Goal: Task Accomplishment & Management: Complete application form

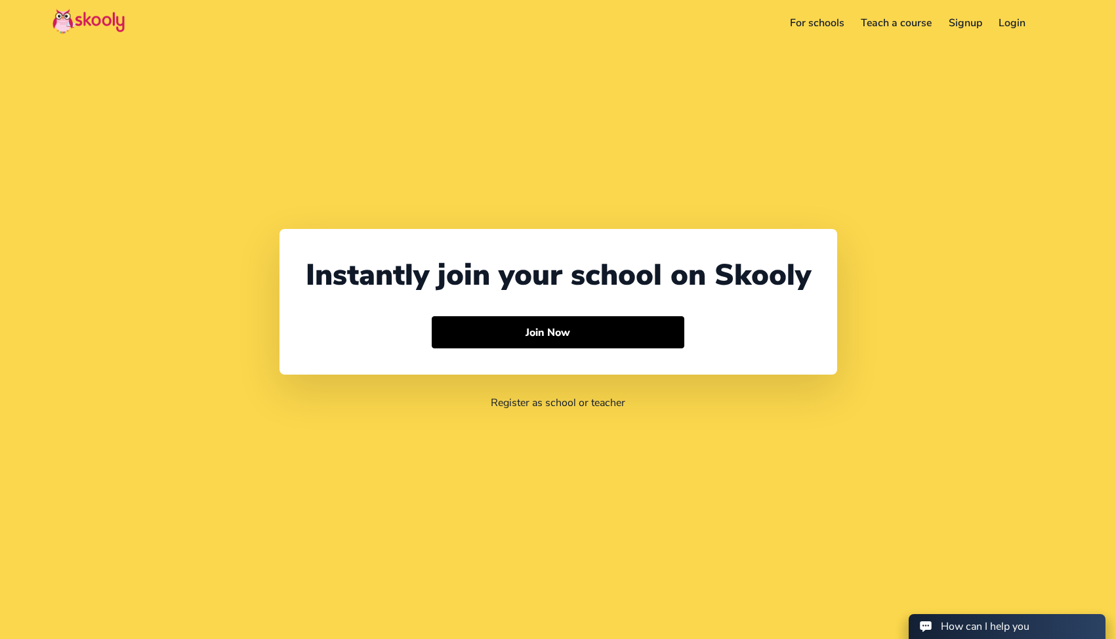
select select "852"
select select "Hong Kong"
select select "Asia/Hong_Kong"
click at [1053, 26] on button at bounding box center [1053, 23] width 19 height 22
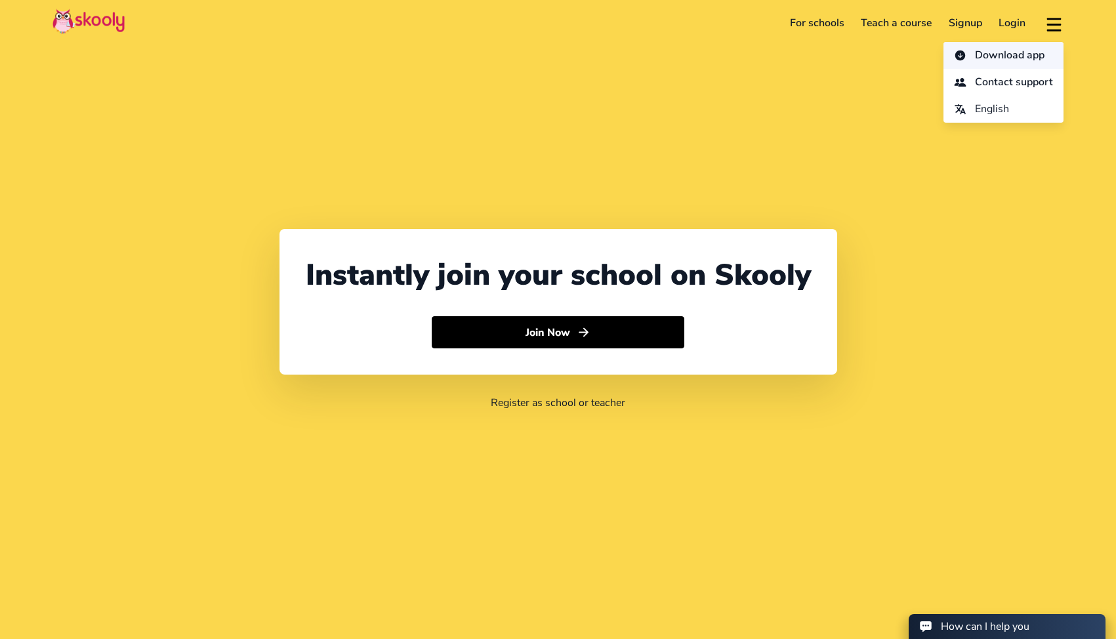
click at [1004, 59] on span "Download app" at bounding box center [1010, 55] width 70 height 19
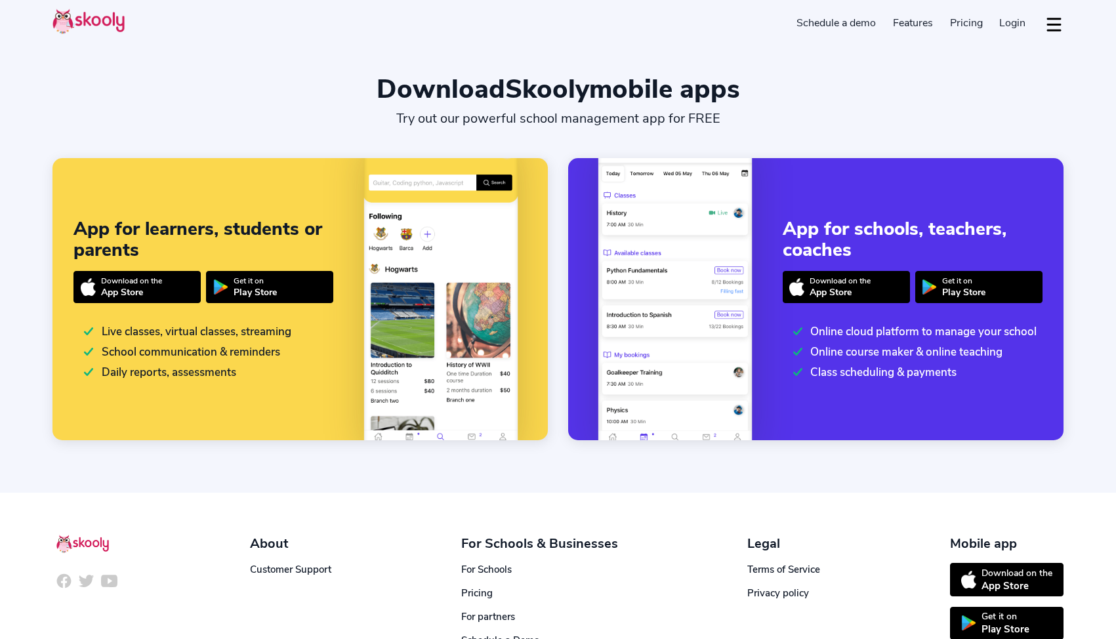
select select "en"
select select "852"
select select "Hong Kong"
select select "Asia/Hong_Kong"
click at [830, 27] on link "Schedule a demo" at bounding box center [836, 22] width 96 height 21
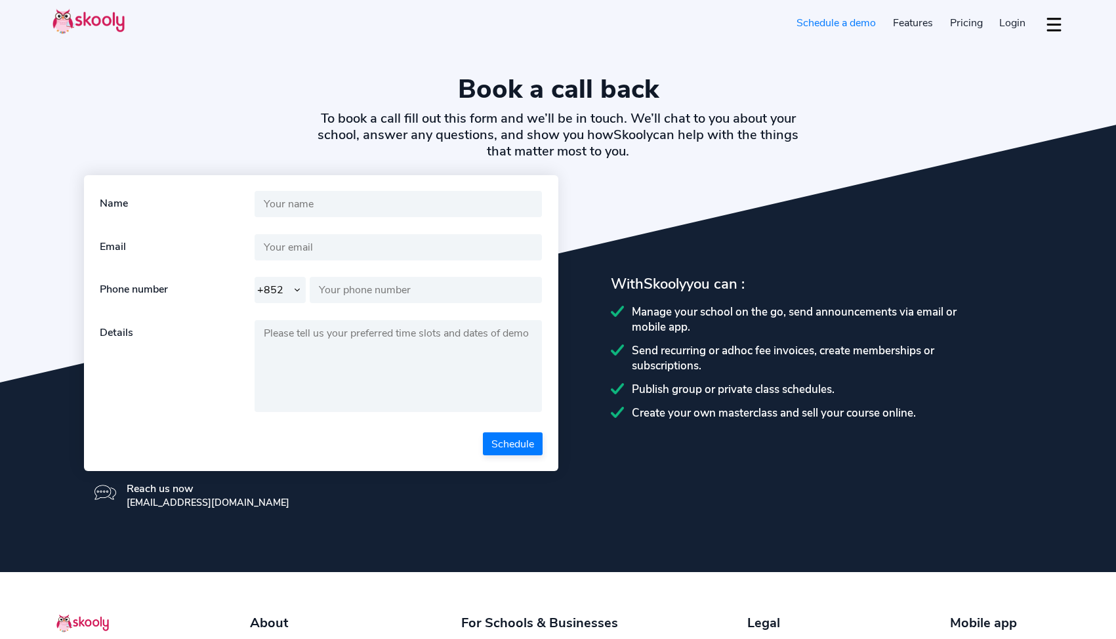
select select "852"
select select "en"
select select "852"
select select "Hong Kong"
select select "Asia/Hong_Kong"
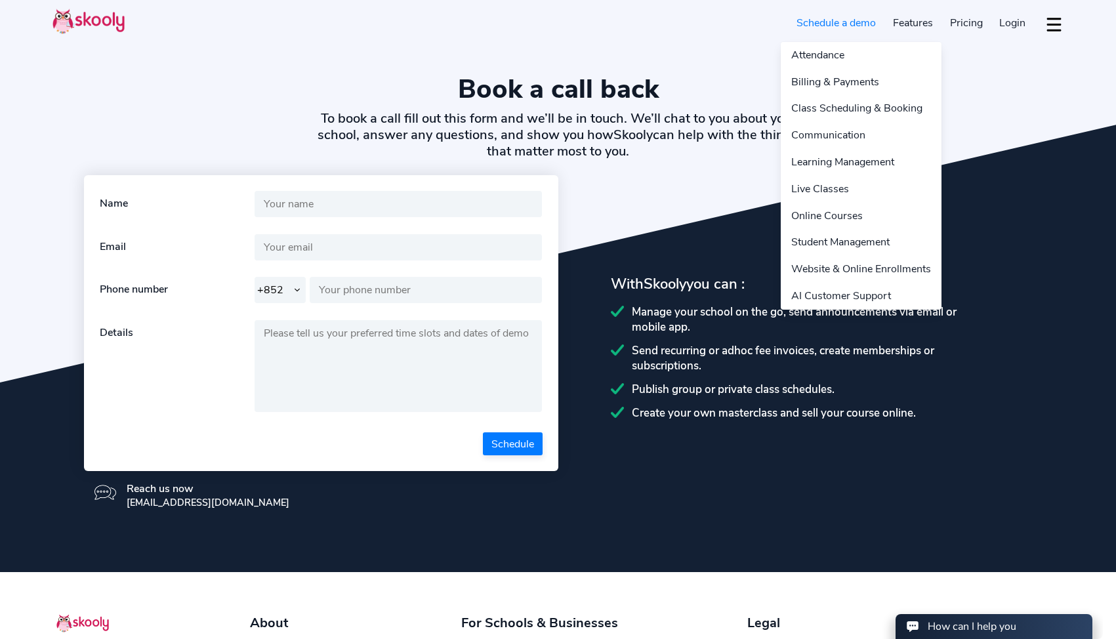
click at [931, 22] on link "Features" at bounding box center [912, 22] width 57 height 21
click at [922, 22] on link "Features" at bounding box center [912, 22] width 57 height 21
click at [842, 296] on link "AI Customer Support" at bounding box center [861, 296] width 161 height 27
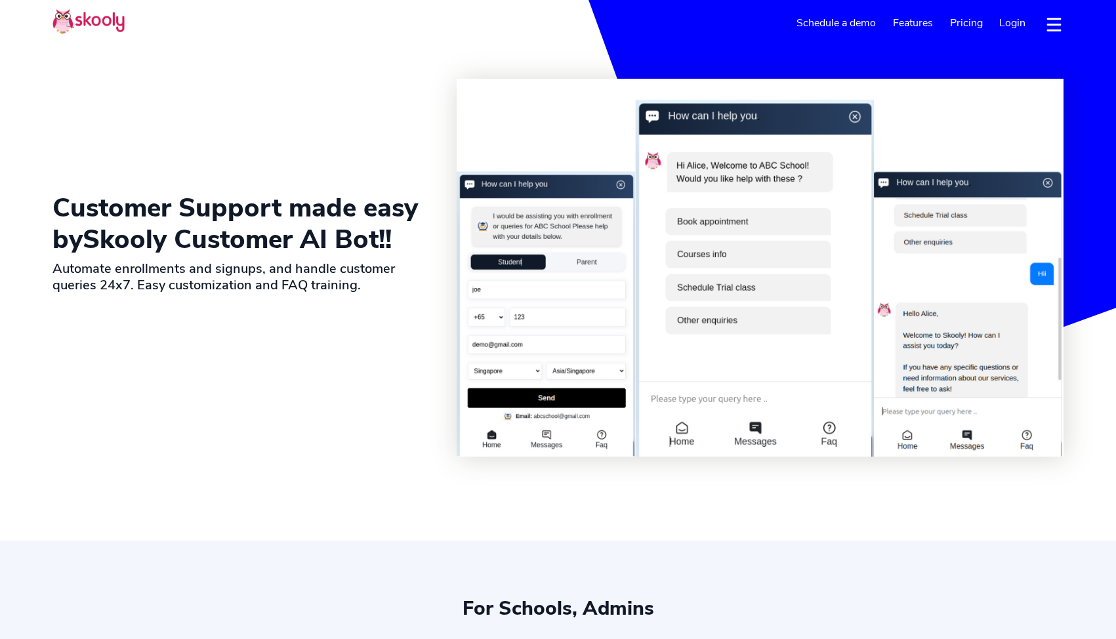
select select "en"
select select "852"
select select "Hong Kong"
select select "Asia/Hong_Kong"
click at [964, 23] on span "Pricing" at bounding box center [966, 23] width 33 height 14
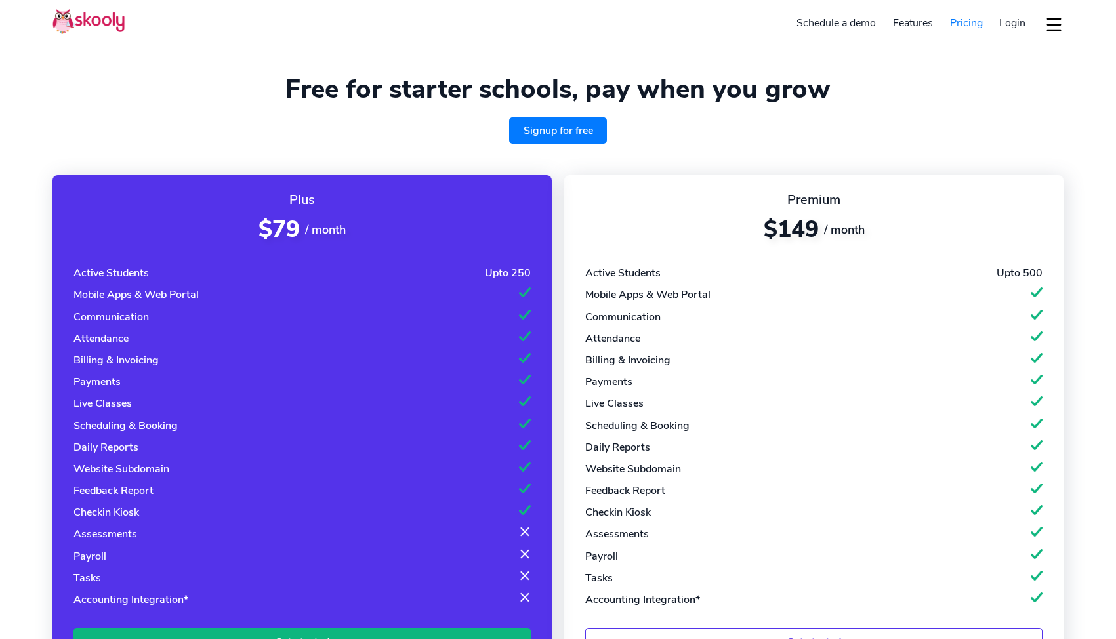
select select "en"
select select "852"
select select "Hong Kong"
select select "Asia/Hong_Kong"
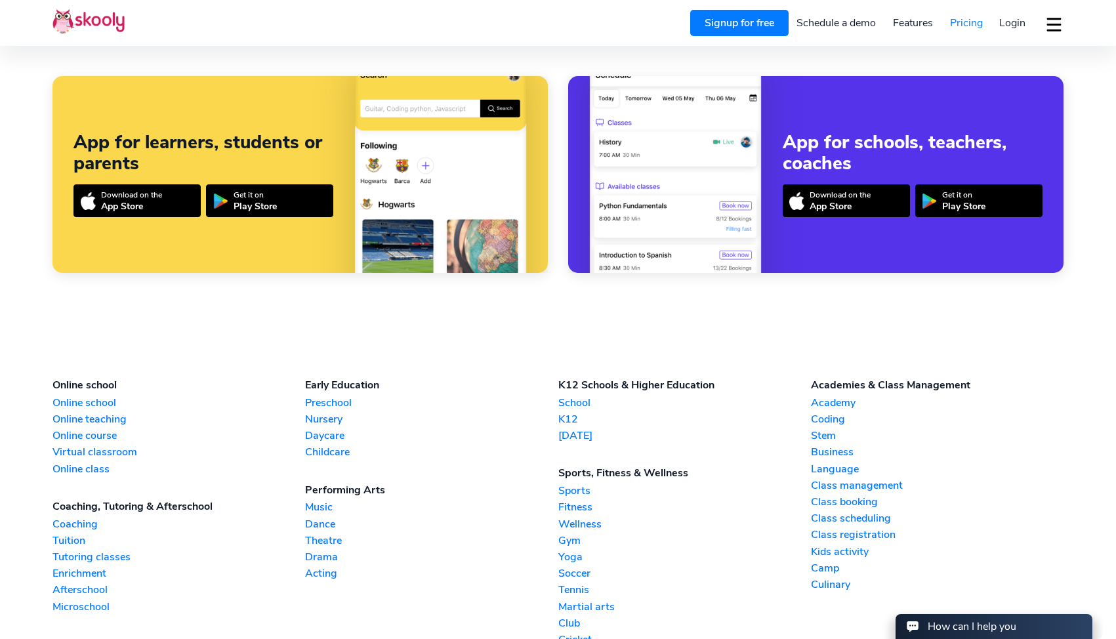
scroll to position [1473, 0]
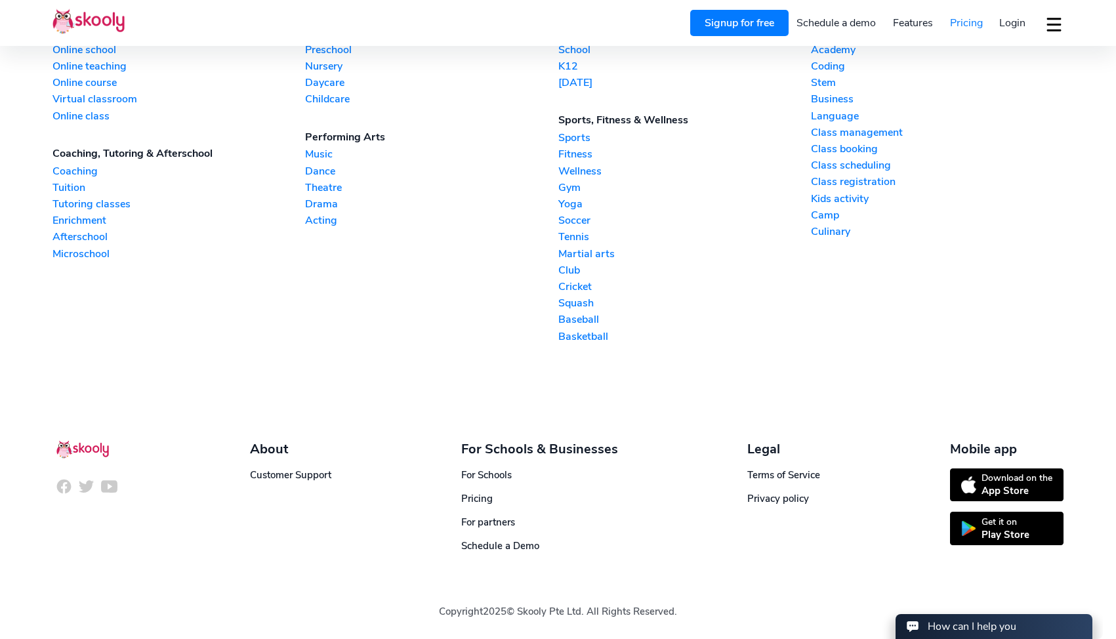
click at [484, 505] on div "For Schools & Businesses For Schools Pricing For partners Schedule a Demo" at bounding box center [539, 496] width 157 height 112
click at [482, 498] on span "Pricing" at bounding box center [476, 498] width 31 height 13
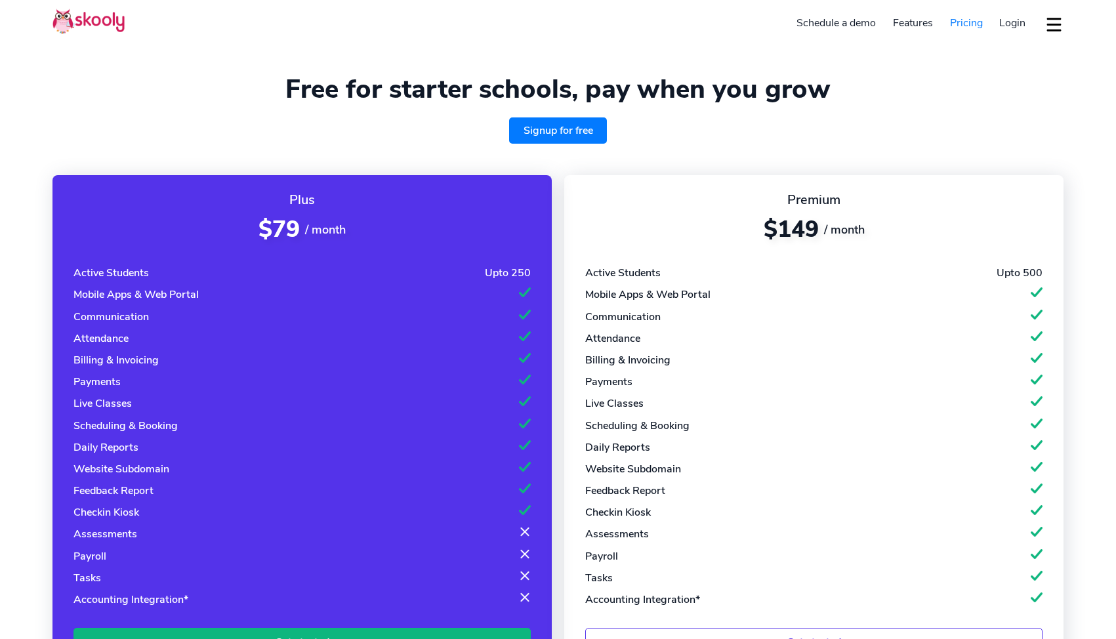
select select "en"
select select "852"
select select "Hong Kong"
select select "Asia/Hong_Kong"
click at [535, 138] on link "Signup for free" at bounding box center [558, 130] width 98 height 26
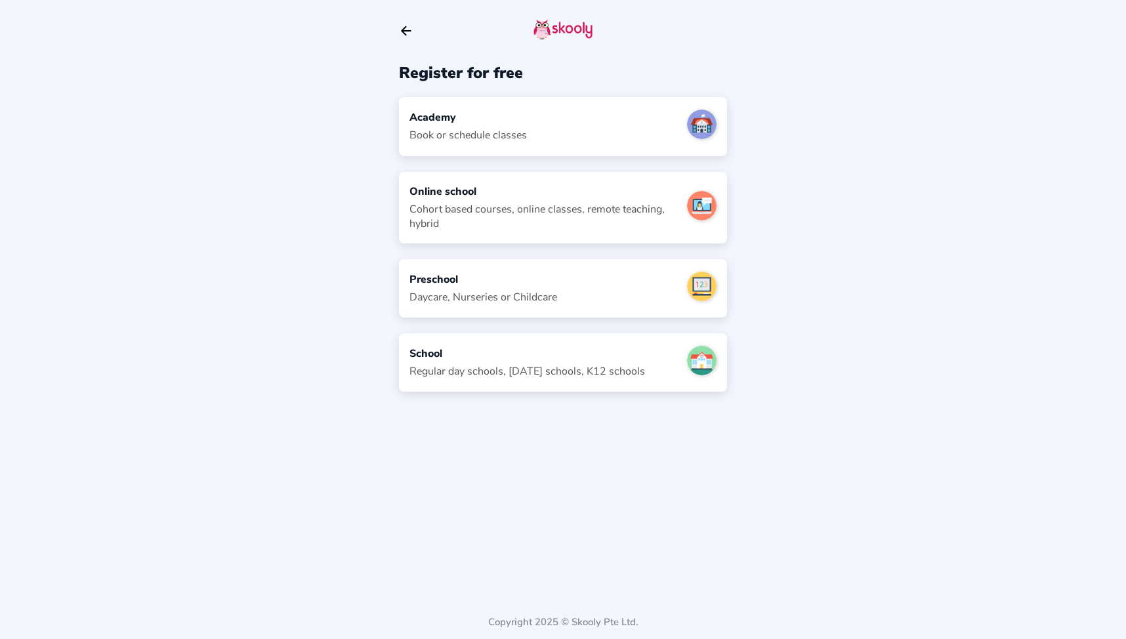
click at [560, 363] on div "School Regular day schools, sunday schools, K12 schools" at bounding box center [526, 362] width 235 height 32
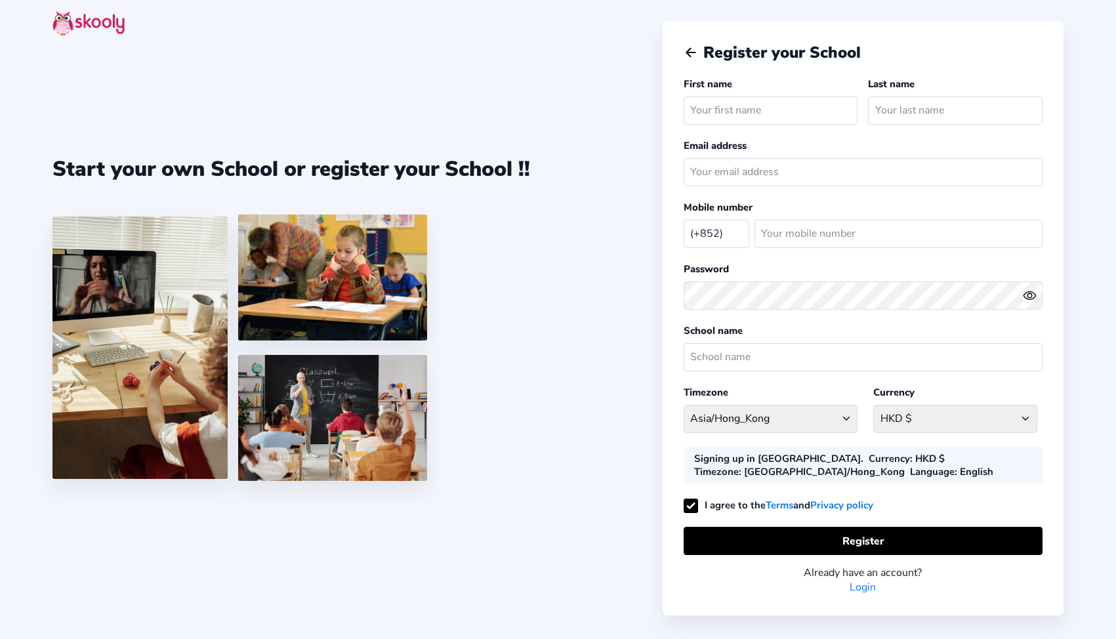
select select "HK"
